Goal: Task Accomplishment & Management: Use online tool/utility

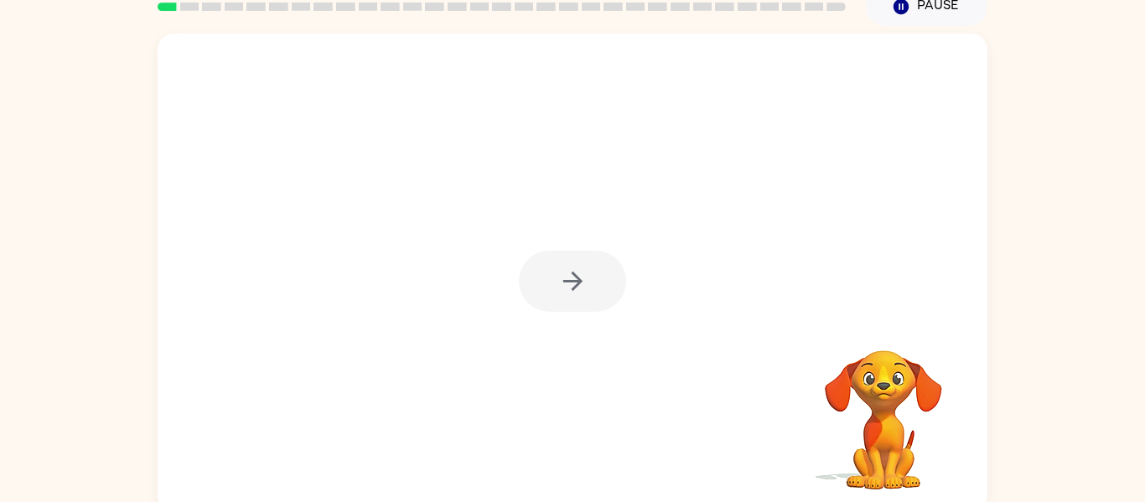
scroll to position [76, 0]
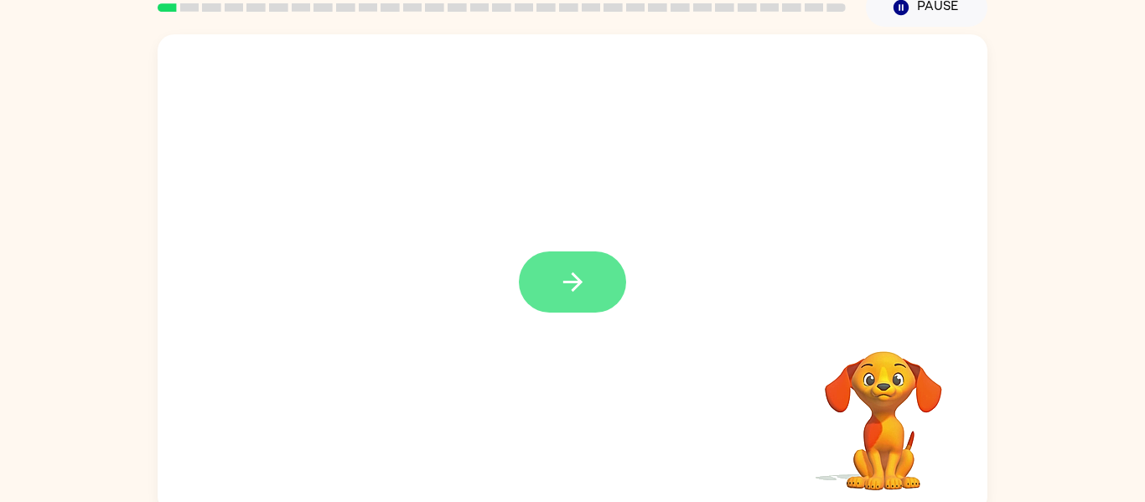
click at [601, 312] on button "button" at bounding box center [572, 281] width 107 height 61
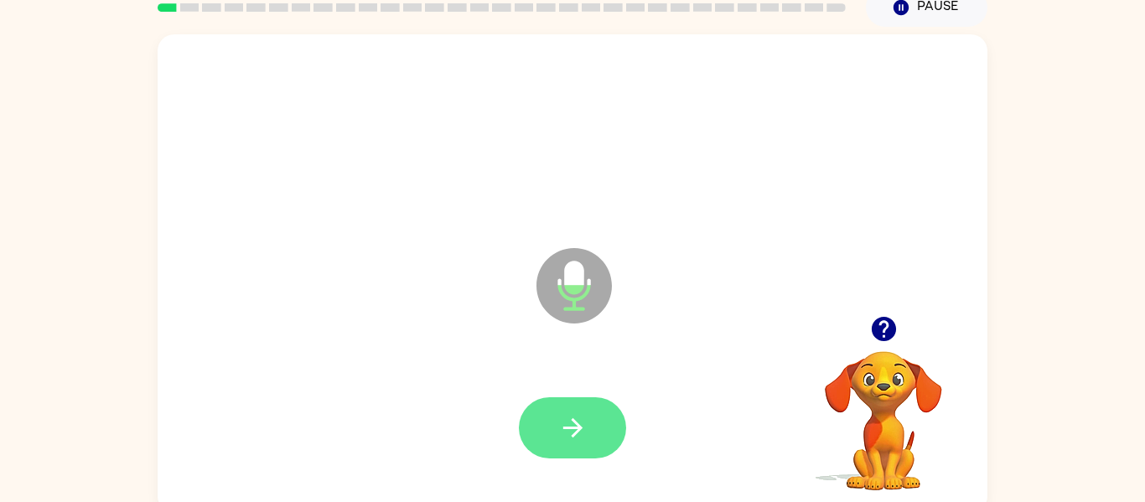
click at [584, 451] on button "button" at bounding box center [572, 427] width 107 height 61
click at [577, 447] on button "button" at bounding box center [572, 427] width 107 height 61
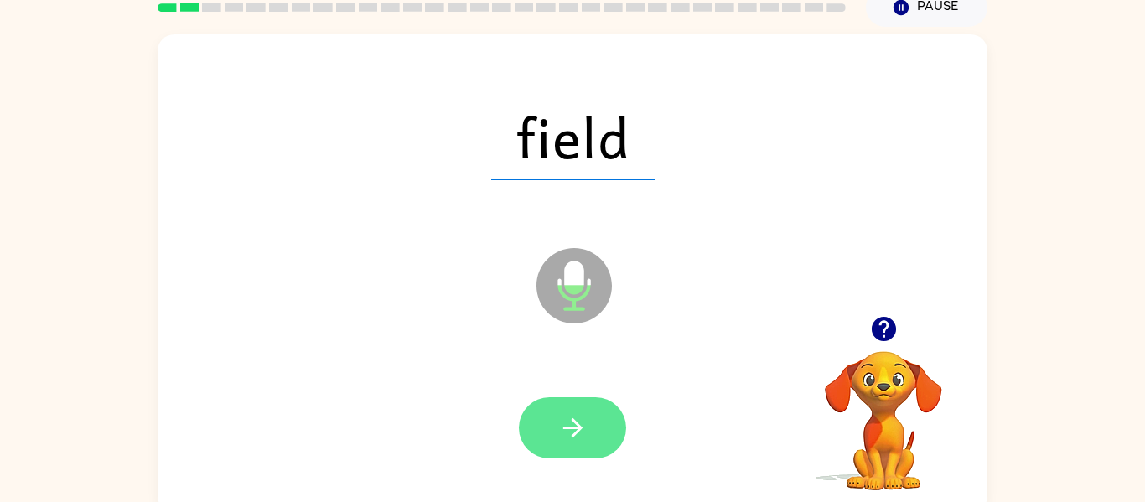
click at [565, 442] on button "button" at bounding box center [572, 427] width 107 height 61
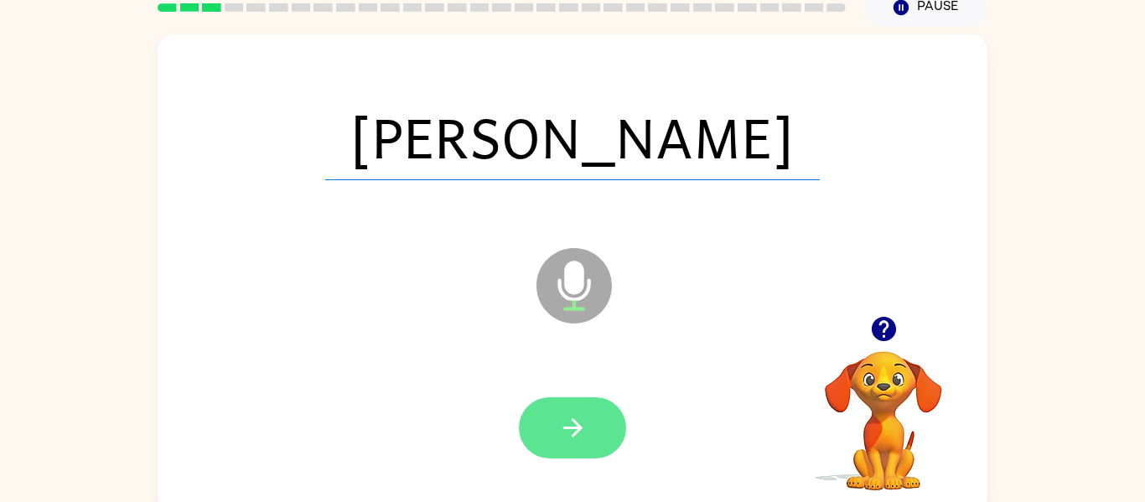
click at [556, 430] on button "button" at bounding box center [572, 427] width 107 height 61
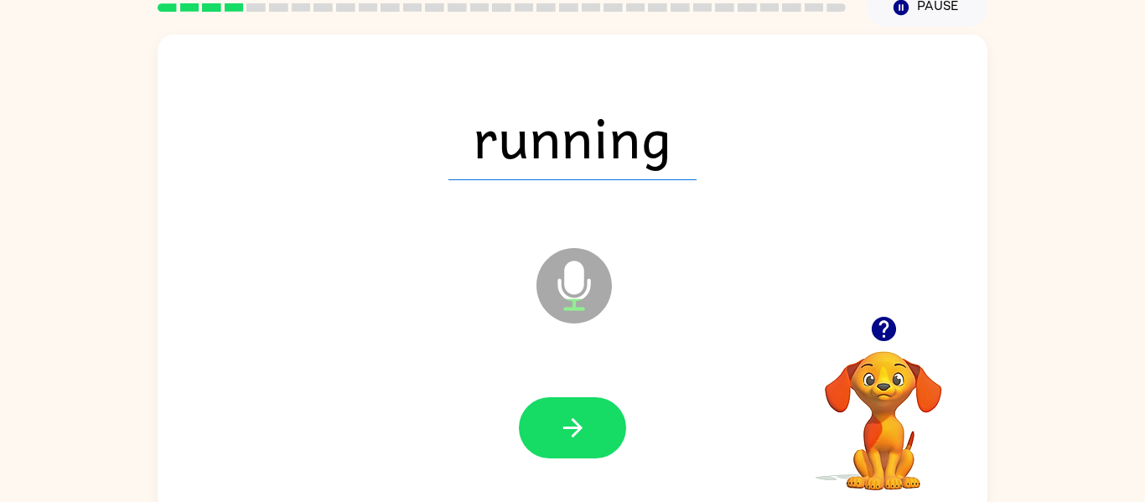
click at [647, 380] on div at bounding box center [572, 428] width 796 height 137
click at [592, 400] on button "button" at bounding box center [572, 427] width 107 height 61
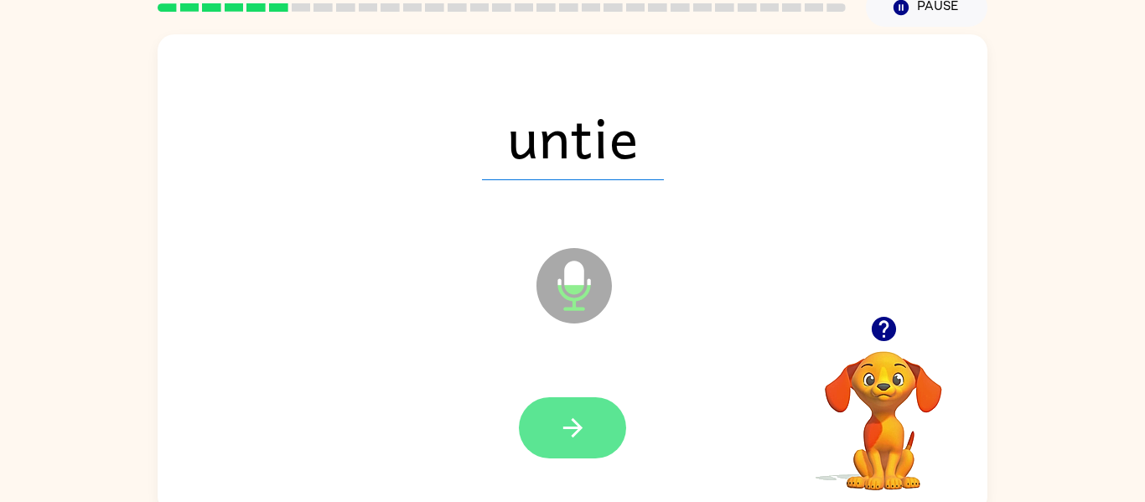
click at [595, 427] on button "button" at bounding box center [572, 427] width 107 height 61
click at [546, 454] on button "button" at bounding box center [572, 427] width 107 height 61
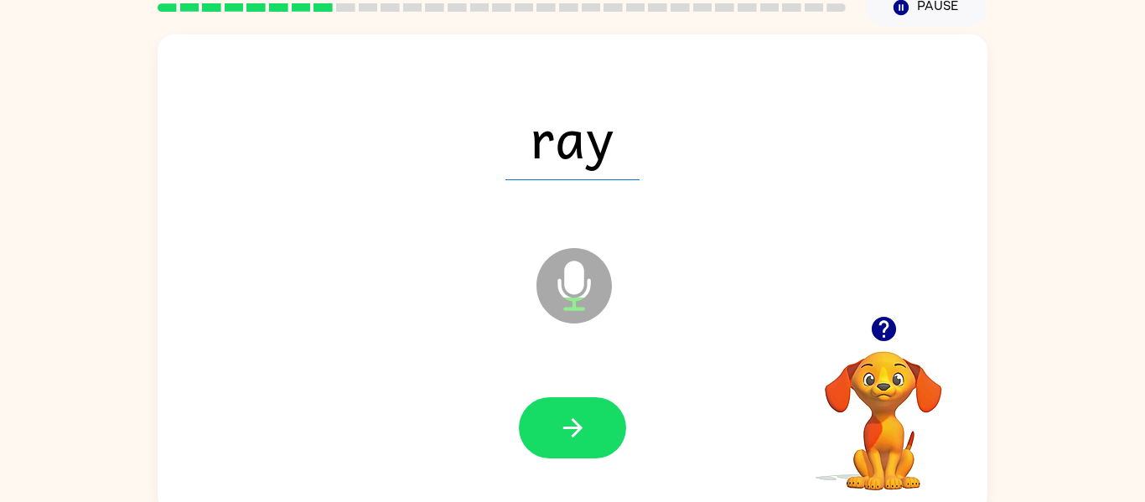
click at [568, 468] on div at bounding box center [572, 428] width 796 height 137
click at [565, 428] on icon "button" at bounding box center [571, 427] width 19 height 19
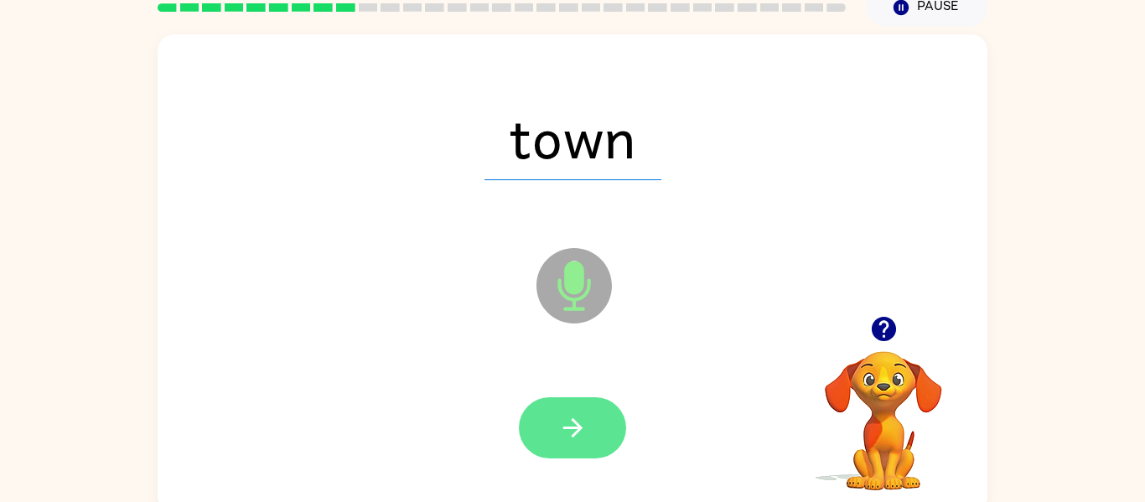
click at [556, 428] on button "button" at bounding box center [572, 427] width 107 height 61
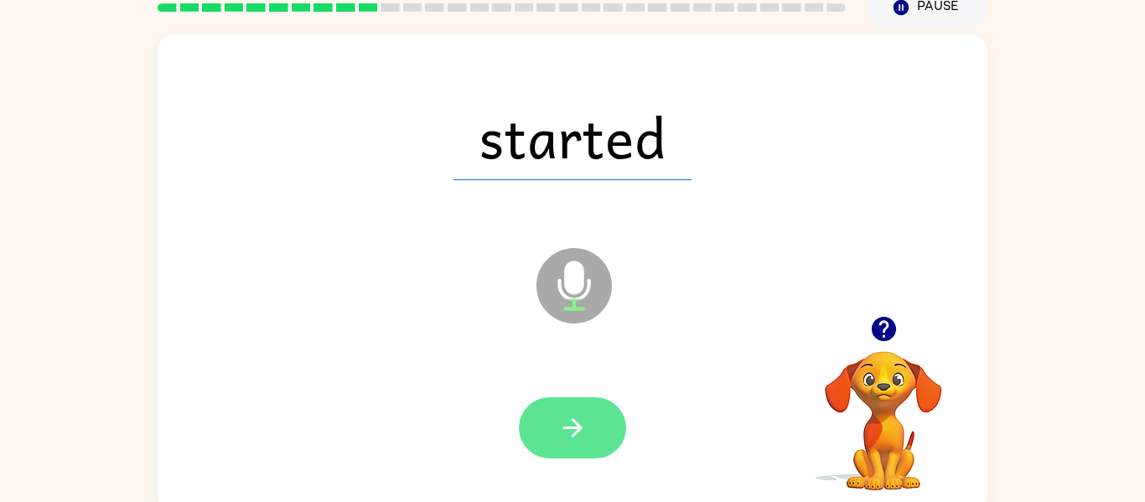
click at [559, 432] on icon "button" at bounding box center [572, 427] width 29 height 29
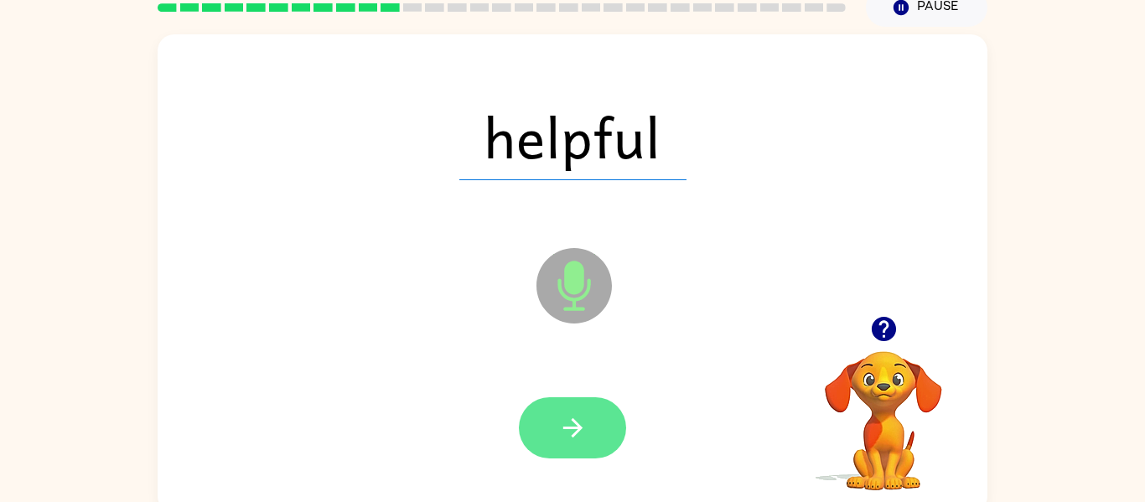
click at [541, 440] on button "button" at bounding box center [572, 427] width 107 height 61
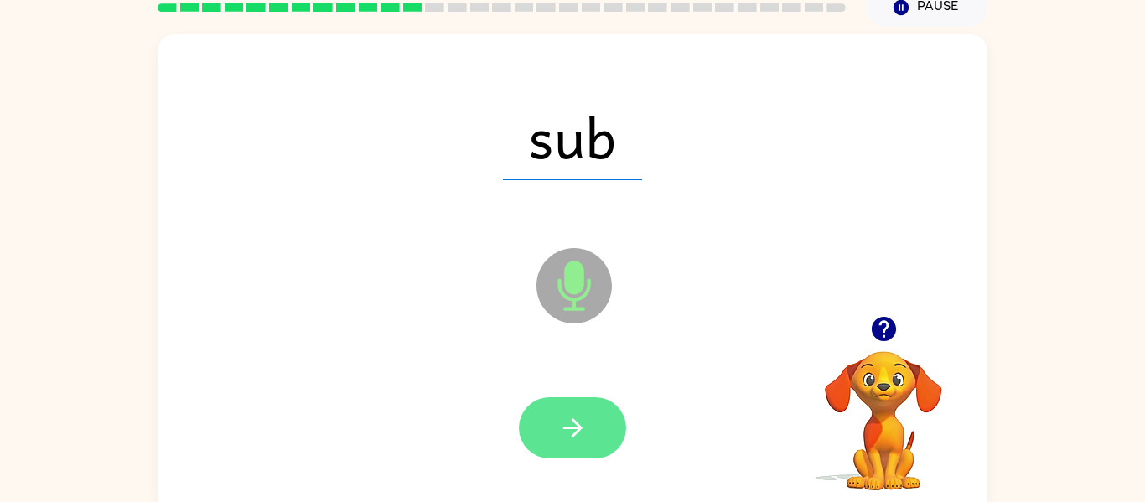
click at [561, 427] on icon "button" at bounding box center [572, 427] width 29 height 29
click at [556, 426] on button "button" at bounding box center [572, 427] width 107 height 61
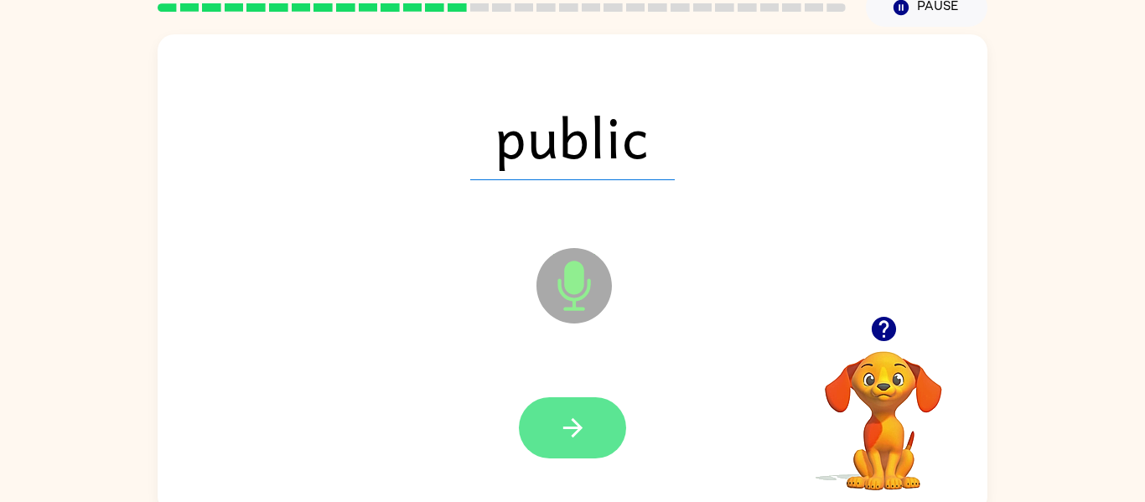
click at [560, 429] on icon "button" at bounding box center [572, 427] width 29 height 29
click at [558, 425] on icon "button" at bounding box center [572, 427] width 29 height 29
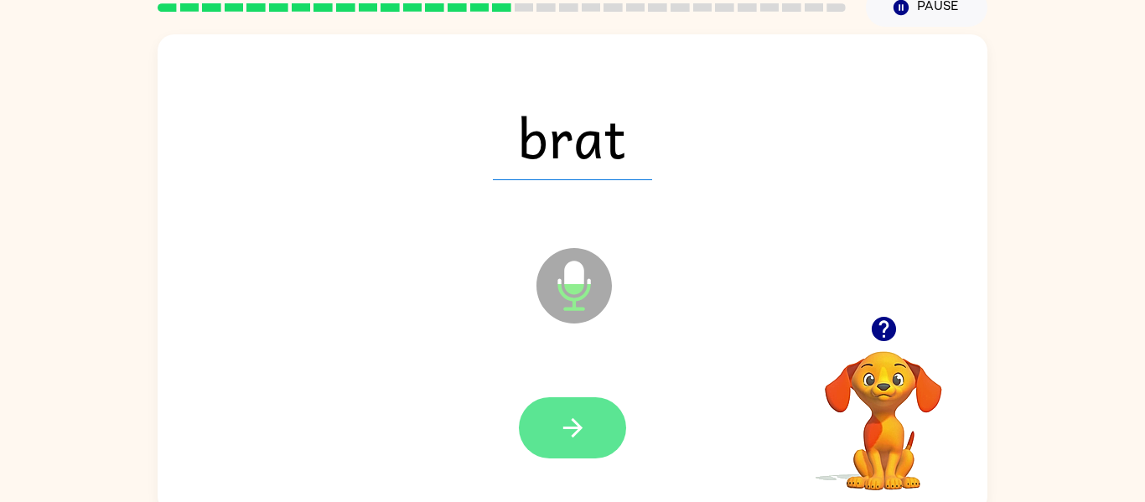
click at [555, 444] on button "button" at bounding box center [572, 427] width 107 height 61
click at [576, 414] on icon "button" at bounding box center [572, 427] width 29 height 29
click at [577, 405] on button "button" at bounding box center [572, 427] width 107 height 61
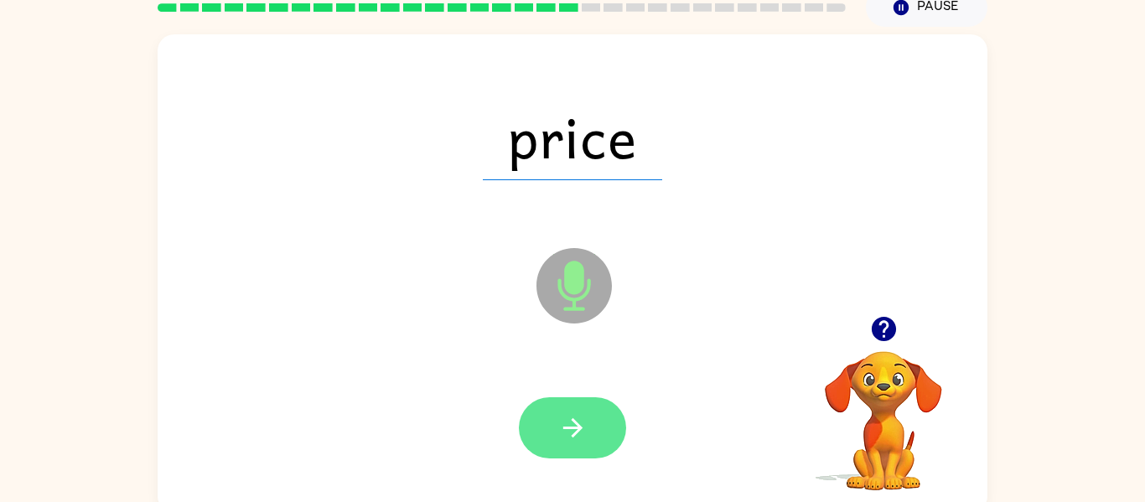
click at [581, 439] on icon "button" at bounding box center [572, 427] width 29 height 29
click at [546, 430] on button "button" at bounding box center [572, 427] width 107 height 61
click at [586, 437] on icon "button" at bounding box center [572, 427] width 29 height 29
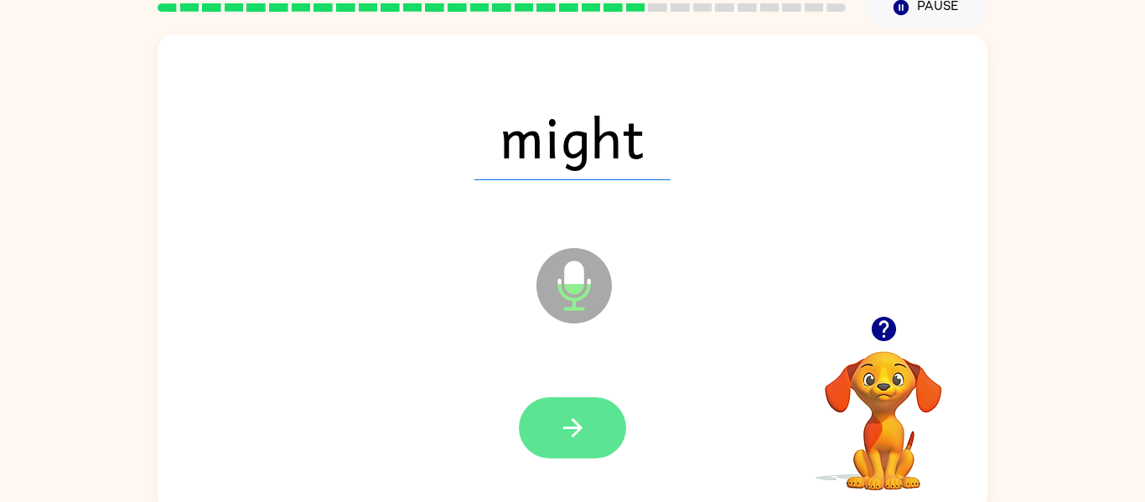
click at [573, 454] on button "button" at bounding box center [572, 427] width 107 height 61
click at [552, 437] on button "button" at bounding box center [572, 427] width 107 height 61
click at [586, 448] on button "button" at bounding box center [572, 427] width 107 height 61
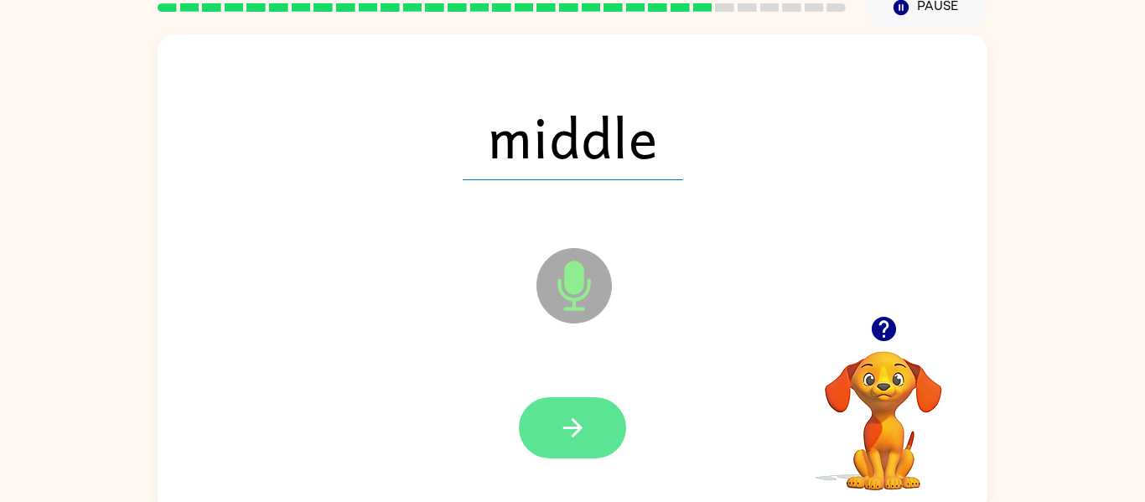
click at [588, 440] on button "button" at bounding box center [572, 427] width 107 height 61
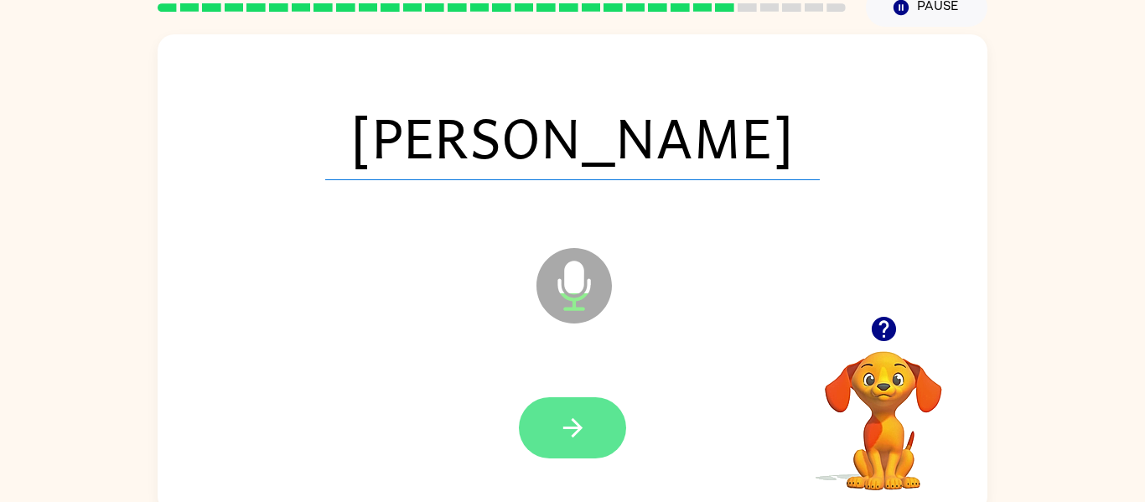
click at [547, 454] on button "button" at bounding box center [572, 427] width 107 height 61
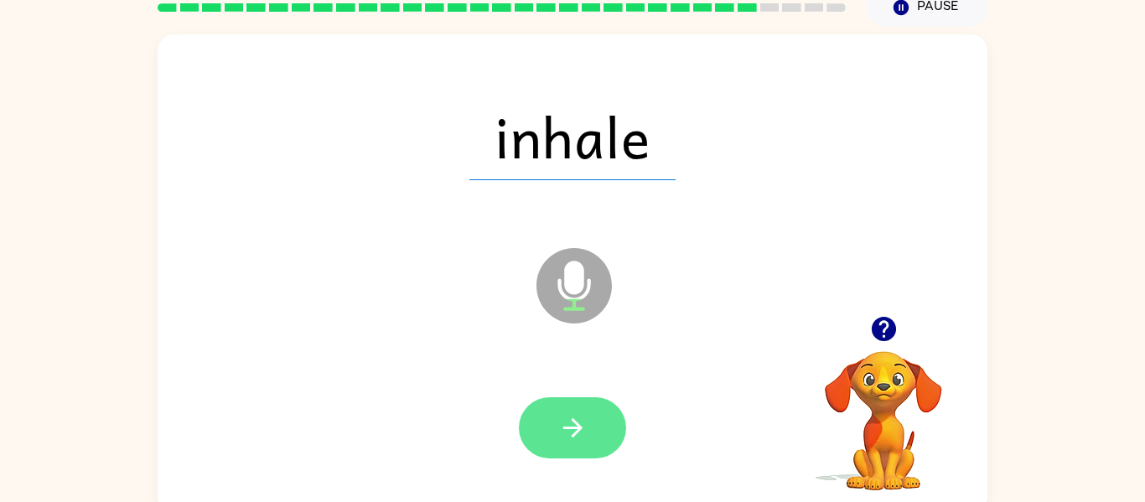
click at [570, 439] on icon "button" at bounding box center [572, 427] width 29 height 29
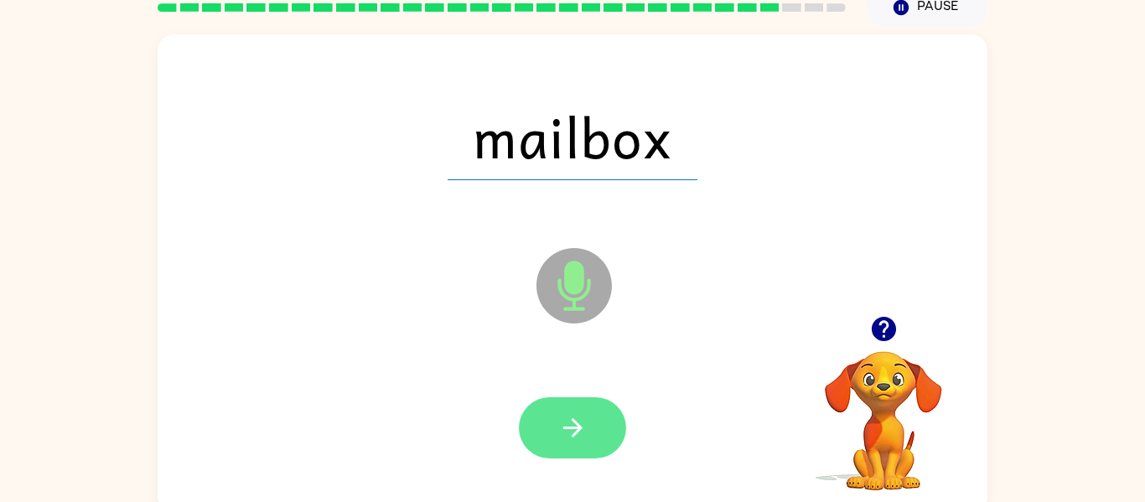
click at [591, 418] on button "button" at bounding box center [572, 427] width 107 height 61
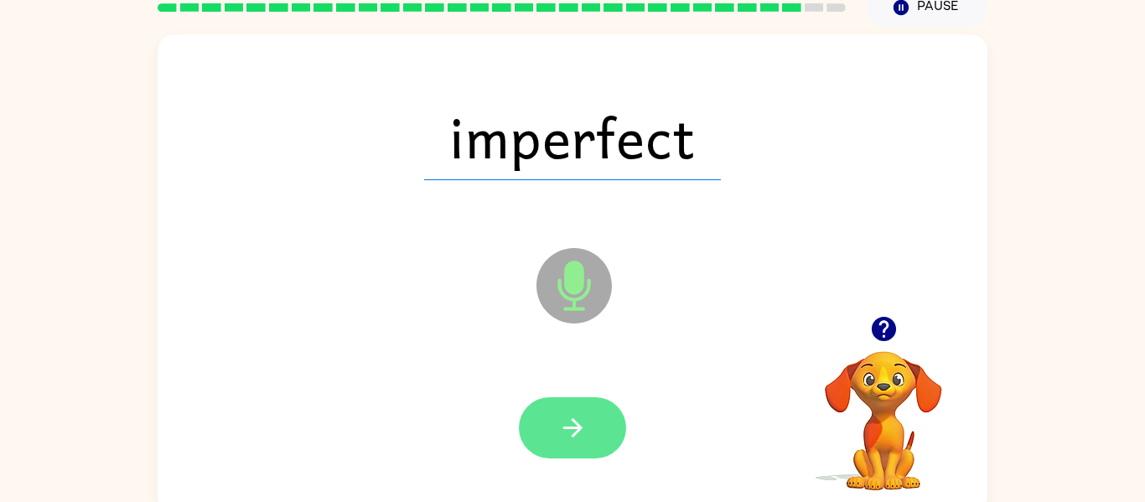
click at [568, 440] on icon "button" at bounding box center [572, 427] width 29 height 29
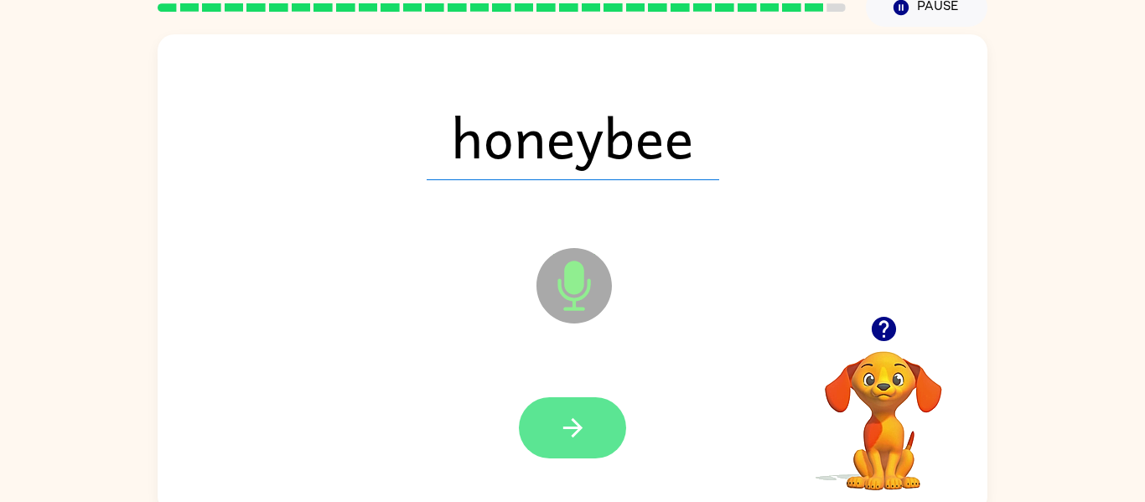
click at [566, 434] on icon "button" at bounding box center [572, 427] width 29 height 29
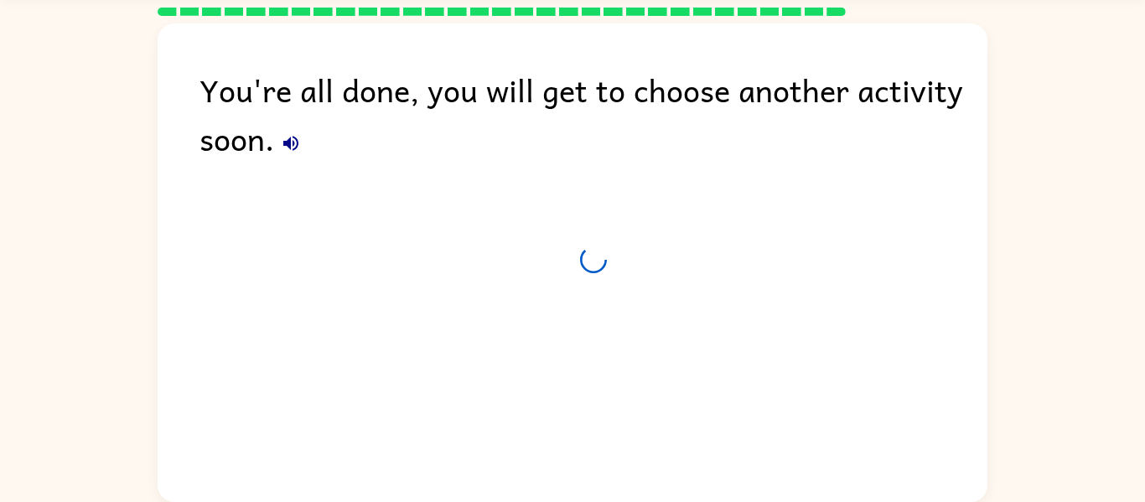
scroll to position [57, 0]
